Goal: Check status

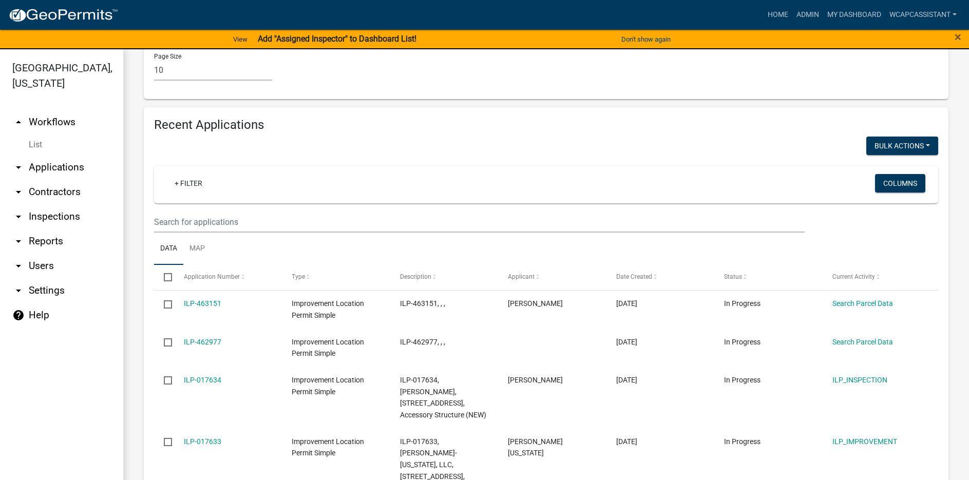
scroll to position [976, 0]
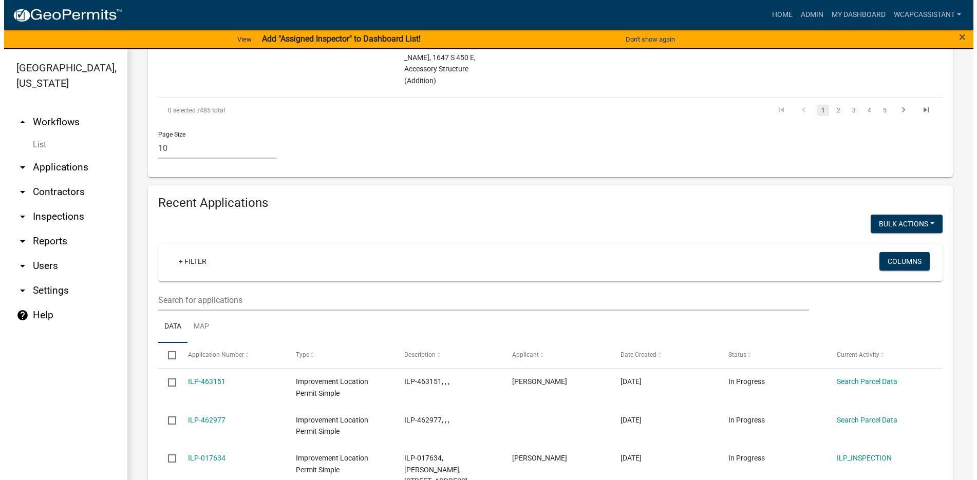
scroll to position [1027, 0]
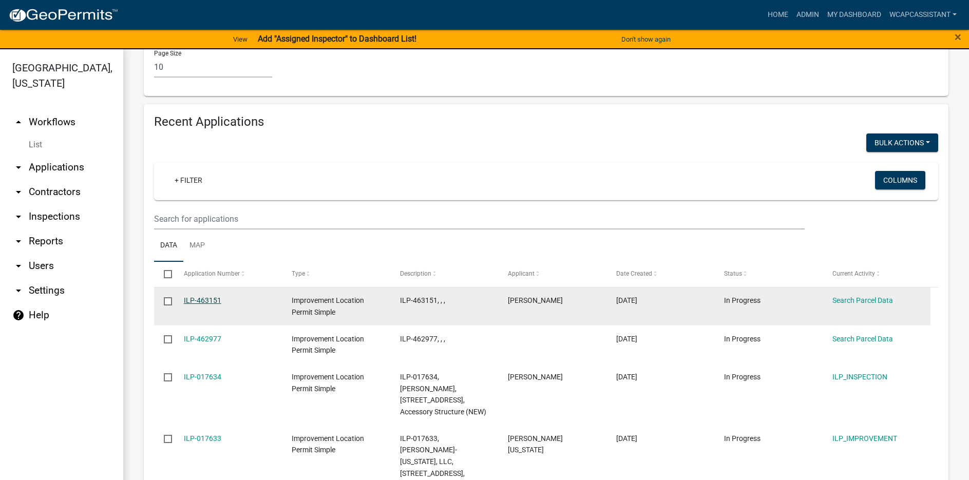
click at [201, 296] on link "ILP-463151" at bounding box center [202, 300] width 37 height 8
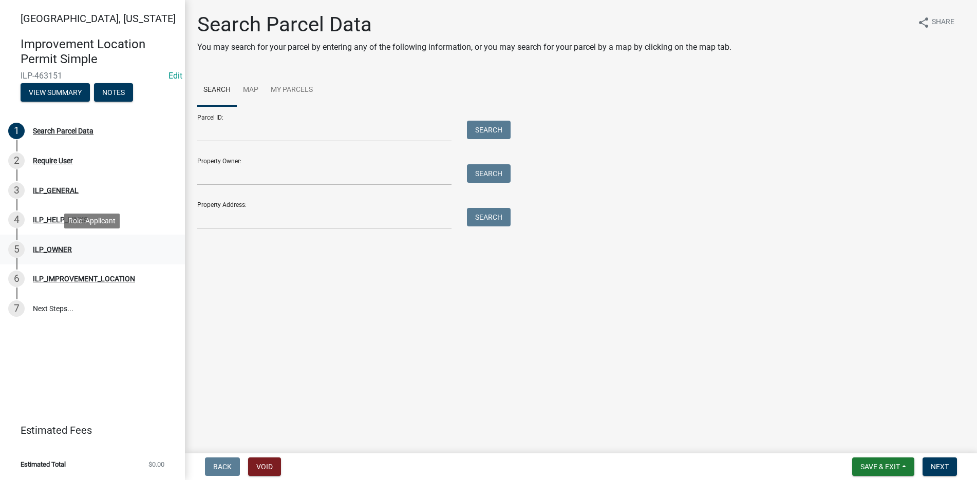
click at [58, 246] on div "ILP_OWNER" at bounding box center [52, 249] width 39 height 7
